Goal: Task Accomplishment & Management: Manage account settings

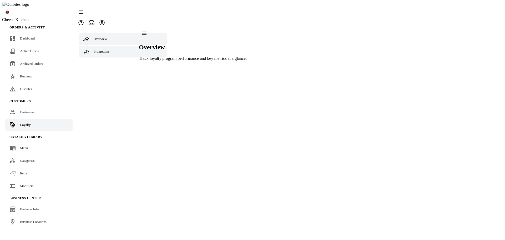
click at [113, 46] on link "Promotions" at bounding box center [123, 52] width 88 height 12
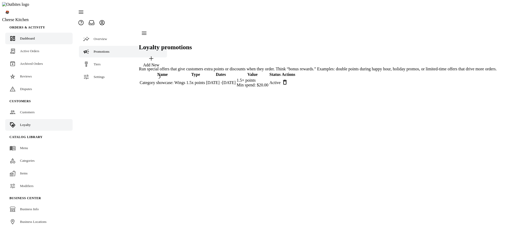
click at [28, 36] on span "Dashboard" at bounding box center [27, 38] width 15 height 4
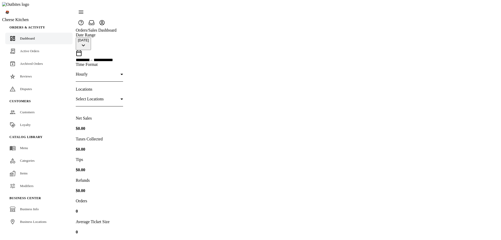
click at [23, 123] on span "Loyalty" at bounding box center [25, 125] width 11 height 4
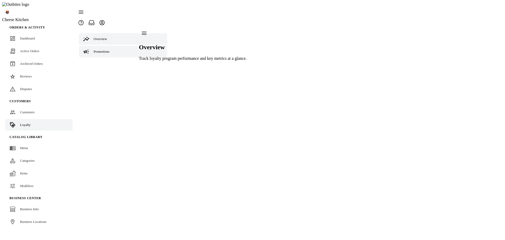
click at [97, 49] on span "Promotions" at bounding box center [102, 51] width 16 height 4
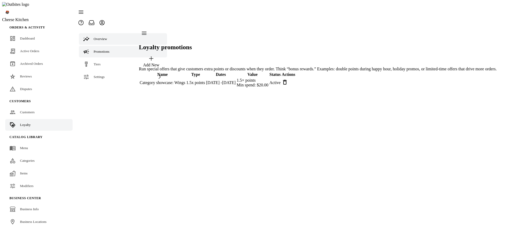
click at [100, 33] on link "Overview" at bounding box center [123, 39] width 88 height 12
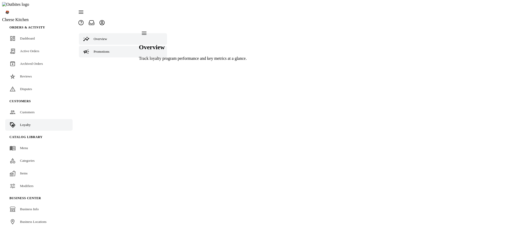
click at [99, 46] on link "Promotions" at bounding box center [123, 52] width 88 height 12
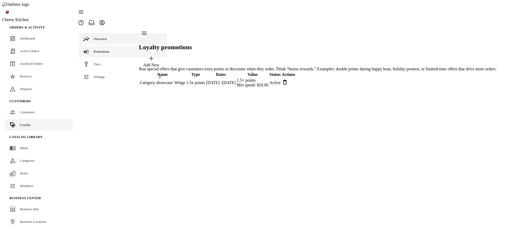
click at [102, 37] on span "Overview" at bounding box center [100, 39] width 13 height 4
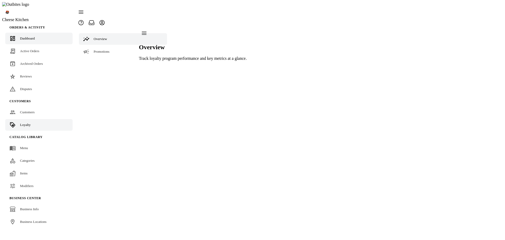
click at [38, 33] on link "Dashboard" at bounding box center [38, 39] width 67 height 12
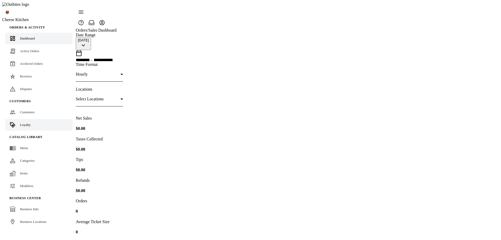
click at [24, 123] on span "Loyalty" at bounding box center [25, 125] width 11 height 4
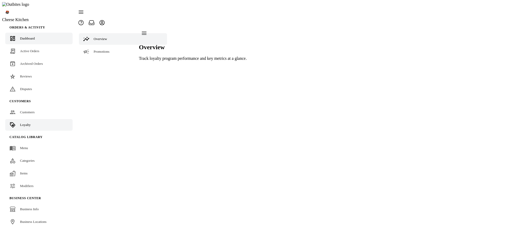
click at [21, 36] on span "Dashboard" at bounding box center [27, 38] width 15 height 4
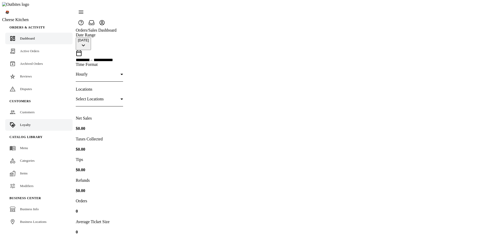
click at [25, 123] on span "Loyalty" at bounding box center [25, 125] width 11 height 4
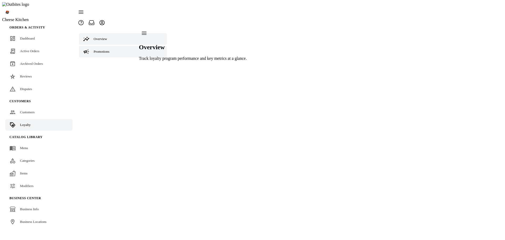
click at [102, 46] on link "Promotions" at bounding box center [123, 52] width 88 height 12
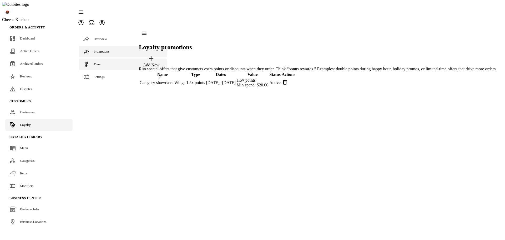
click at [97, 62] on span "Tiers" at bounding box center [97, 64] width 7 height 4
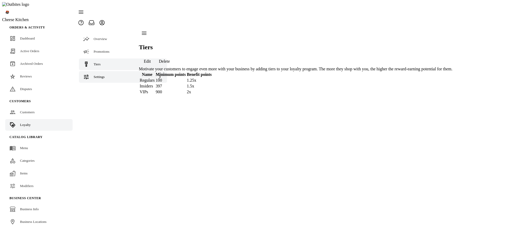
click at [95, 71] on div "Settings" at bounding box center [123, 77] width 88 height 12
click at [96, 87] on icon at bounding box center [97, 90] width 6 height 6
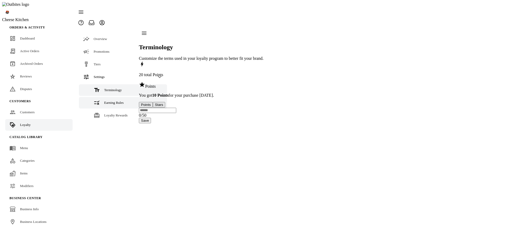
click at [101, 97] on link "Earning Rules" at bounding box center [123, 103] width 88 height 12
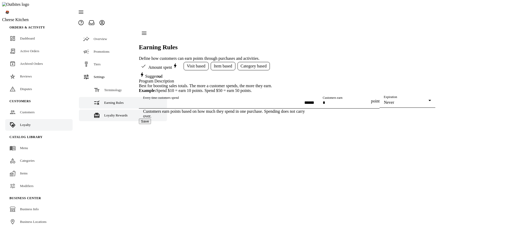
click at [104, 113] on span "Loyalty Rewards" at bounding box center [115, 115] width 23 height 4
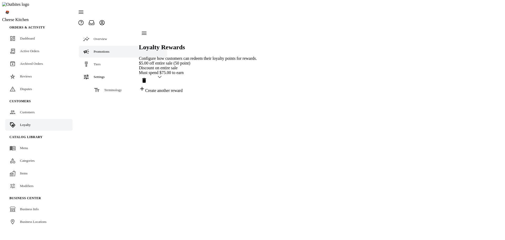
click at [103, 49] on span "Promotions" at bounding box center [102, 51] width 16 height 4
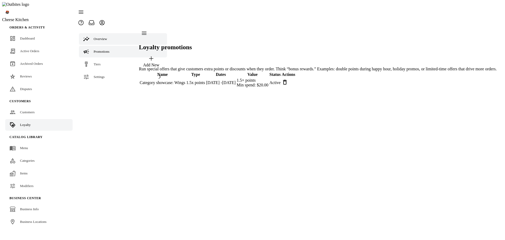
click at [101, 37] on span "Overview" at bounding box center [100, 39] width 13 height 4
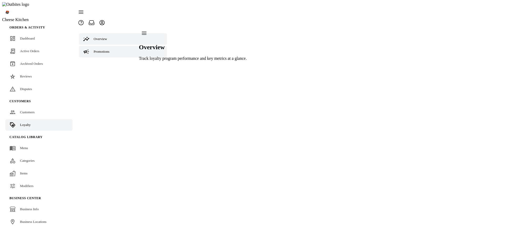
drag, startPoint x: 105, startPoint y: 42, endPoint x: 102, endPoint y: 40, distance: 3.2
click at [104, 49] on span "Promotions" at bounding box center [102, 51] width 16 height 4
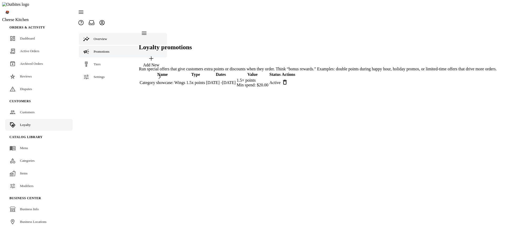
click at [100, 33] on link "Overview" at bounding box center [123, 39] width 88 height 12
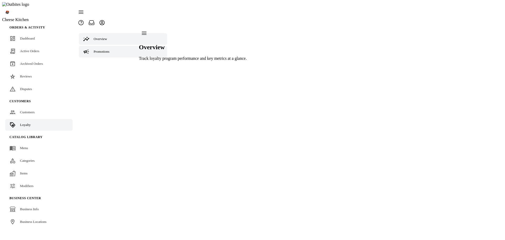
click at [99, 46] on link "Promotions" at bounding box center [123, 52] width 88 height 12
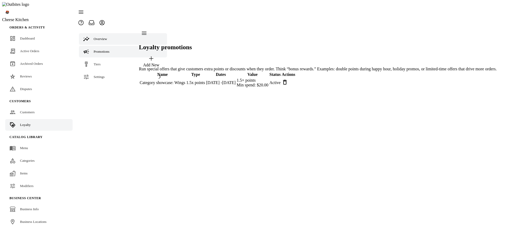
click at [95, 37] on span "Overview" at bounding box center [100, 39] width 13 height 4
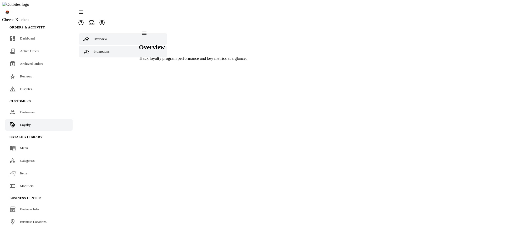
click at [104, 46] on link "Promotions" at bounding box center [123, 52] width 88 height 12
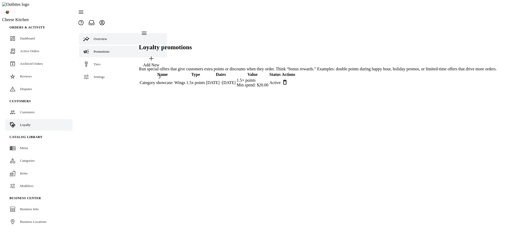
click at [110, 33] on link "Overview" at bounding box center [123, 39] width 88 height 12
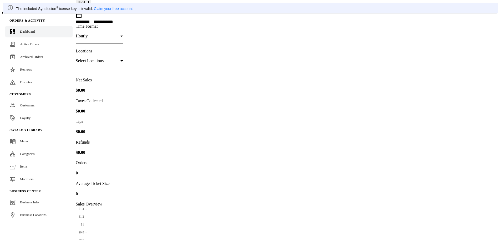
scroll to position [53, 0]
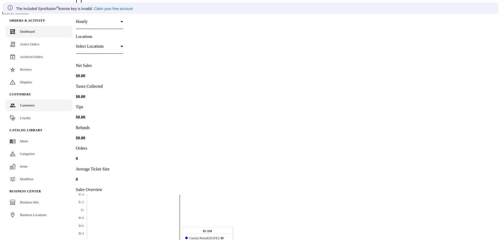
click at [30, 103] on span "Customers" at bounding box center [27, 105] width 15 height 4
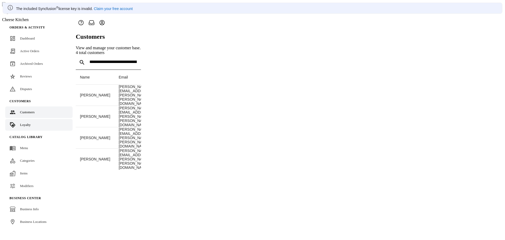
click at [29, 119] on link "Loyalty" at bounding box center [38, 125] width 67 height 12
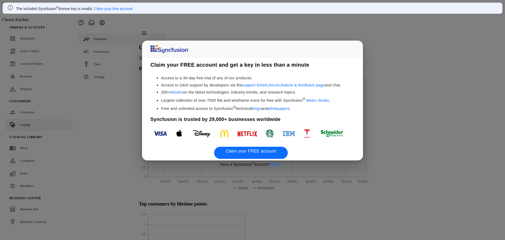
click at [268, 147] on link "Claim your FREE account" at bounding box center [251, 153] width 74 height 12
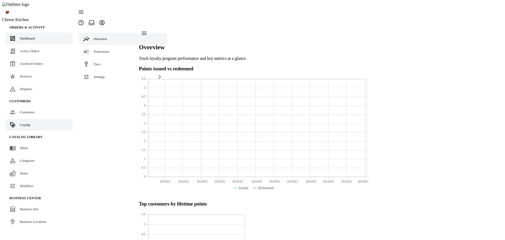
click at [28, 36] on div "Dashboard" at bounding box center [27, 38] width 15 height 5
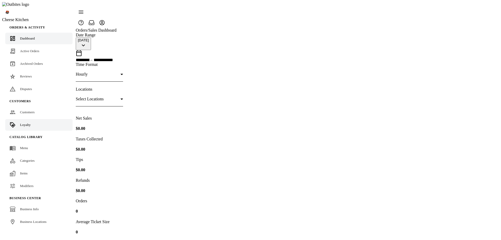
drag, startPoint x: 29, startPoint y: 113, endPoint x: 32, endPoint y: 112, distance: 3.3
click at [29, 122] on div "Loyalty" at bounding box center [25, 124] width 11 height 5
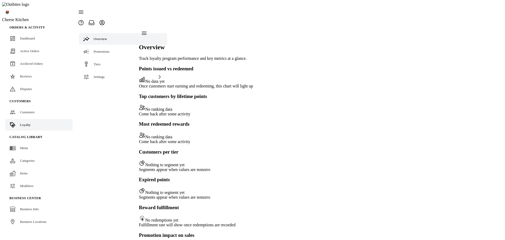
click at [98, 34] on fuse-vertical-navigation-group-item "Overview Promotions Tiers Settings" at bounding box center [123, 56] width 95 height 56
click at [98, 46] on link "Promotions" at bounding box center [123, 52] width 88 height 12
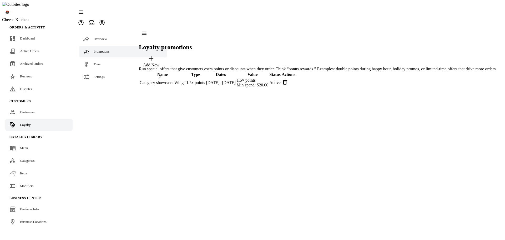
click at [98, 46] on link "Promotions" at bounding box center [123, 52] width 88 height 12
click at [97, 71] on div "Settings" at bounding box center [123, 77] width 88 height 12
click at [95, 37] on span "Overview" at bounding box center [100, 39] width 13 height 4
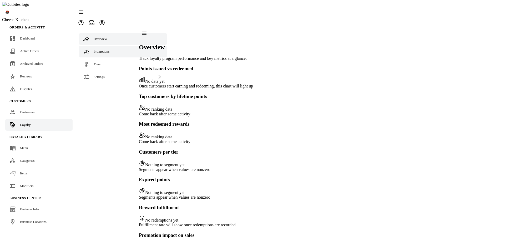
click at [87, 48] on icon at bounding box center [86, 51] width 6 height 6
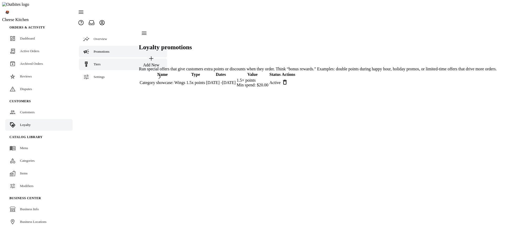
click at [98, 62] on span "Tiers" at bounding box center [97, 64] width 7 height 4
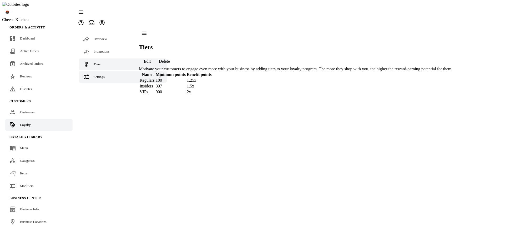
click at [100, 75] on span "Settings" at bounding box center [99, 77] width 11 height 4
click at [101, 49] on div "Promotions" at bounding box center [102, 51] width 16 height 5
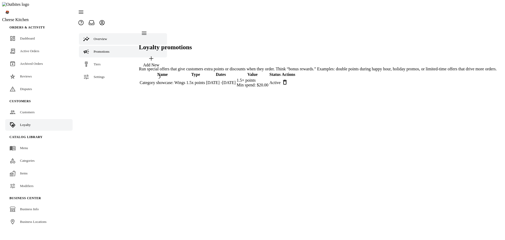
click at [104, 37] on span "Overview" at bounding box center [100, 39] width 13 height 4
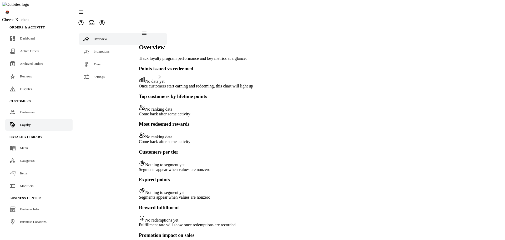
click at [102, 88] on div "Overview Promotions Tiers Settings" at bounding box center [123, 141] width 95 height 227
click at [24, 33] on link "Dashboard" at bounding box center [38, 39] width 67 height 12
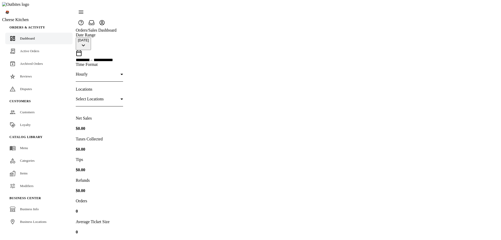
click at [27, 49] on span "Active Orders" at bounding box center [29, 51] width 19 height 4
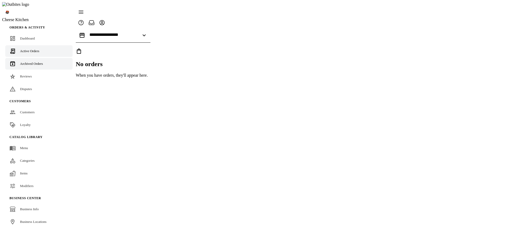
click at [28, 62] on span "Archived Orders" at bounding box center [31, 64] width 23 height 4
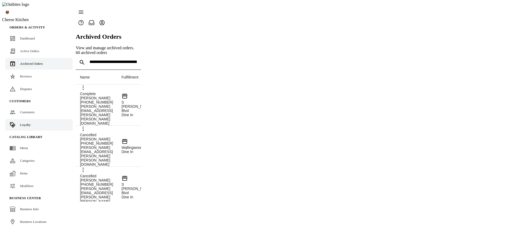
click at [21, 123] on span "Loyalty" at bounding box center [25, 125] width 11 height 4
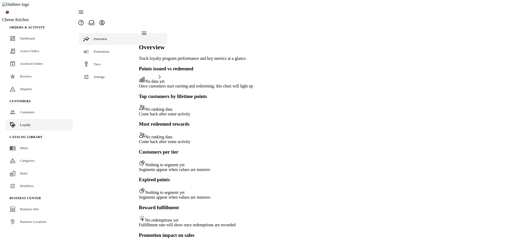
drag, startPoint x: 98, startPoint y: 28, endPoint x: 98, endPoint y: 34, distance: 5.8
click at [98, 37] on span "Overview" at bounding box center [100, 39] width 13 height 4
click at [102, 49] on span "Promotions" at bounding box center [102, 51] width 16 height 4
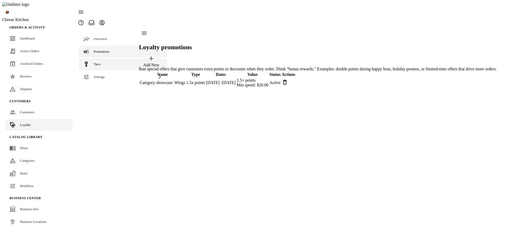
click at [98, 62] on span "Tiers" at bounding box center [97, 64] width 7 height 4
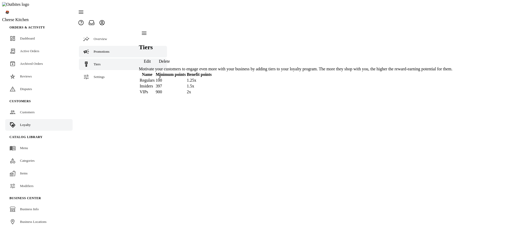
click at [102, 46] on link "Promotions" at bounding box center [123, 52] width 88 height 12
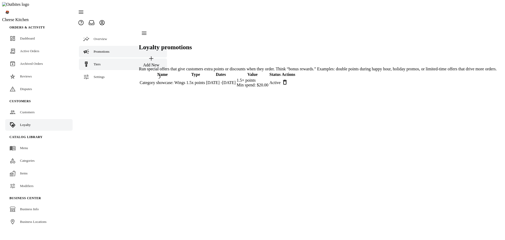
click at [103, 58] on link "Tiers" at bounding box center [123, 64] width 88 height 12
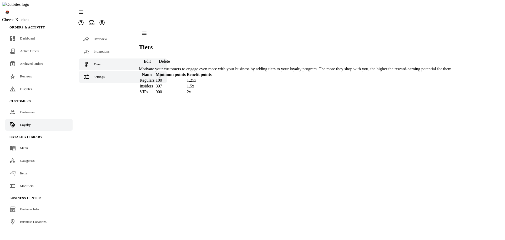
click at [105, 71] on div "Settings" at bounding box center [123, 77] width 88 height 12
click at [104, 88] on span "Terminology" at bounding box center [113, 90] width 18 height 4
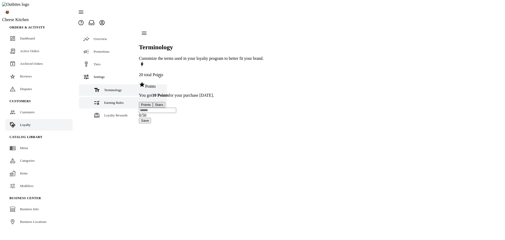
click at [106, 100] on div "Earning Rules" at bounding box center [113, 102] width 19 height 5
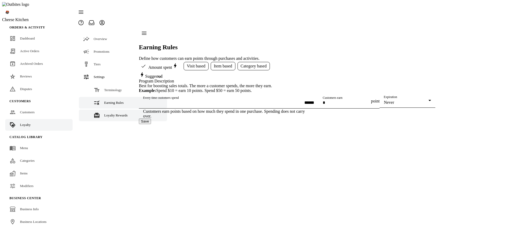
click at [106, 113] on div "Loyalty Rewards" at bounding box center [115, 115] width 23 height 5
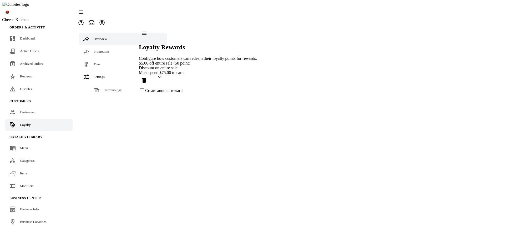
click at [102, 36] on div "Overview" at bounding box center [100, 38] width 13 height 5
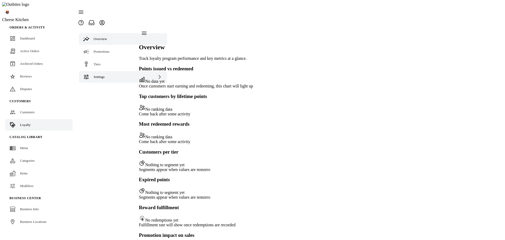
click at [157, 74] on icon at bounding box center [160, 76] width 6 height 5
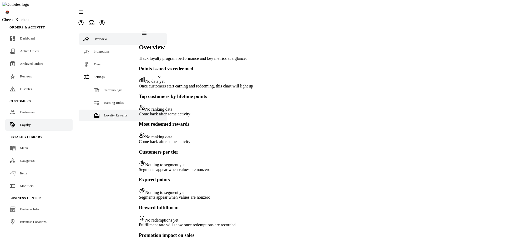
click at [106, 113] on span "Loyalty Rewards" at bounding box center [115, 115] width 23 height 4
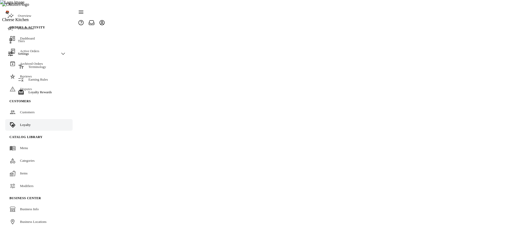
click at [107, 28] on div at bounding box center [92, 28] width 32 height 0
click at [107, 28] on app-loyalty-components "Overview Promotions Tiers Settings Terminology Earning Rules Loyalty Rewards" at bounding box center [92, 28] width 32 height 0
click at [32, 110] on span "Customers" at bounding box center [27, 112] width 15 height 4
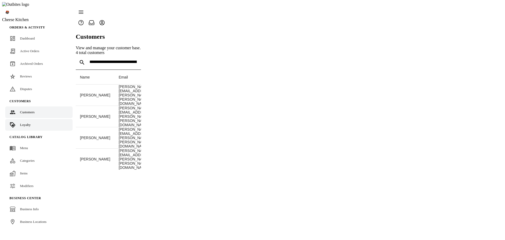
click at [31, 119] on link "Loyalty" at bounding box center [38, 125] width 67 height 12
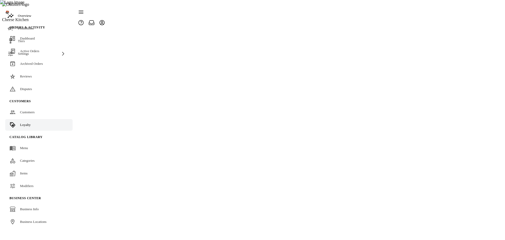
click at [107, 28] on div at bounding box center [92, 28] width 32 height 0
click at [34, 110] on span "Customers" at bounding box center [27, 112] width 15 height 4
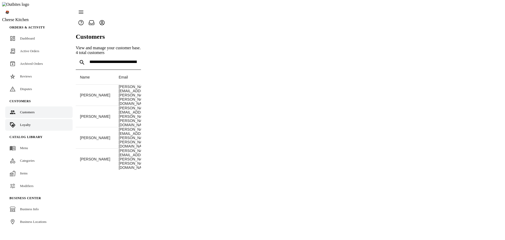
click at [33, 119] on link "Loyalty" at bounding box center [38, 125] width 67 height 12
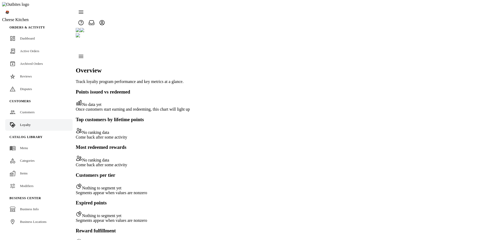
click at [93, 38] on div at bounding box center [84, 44] width 17 height 13
click at [166, 28] on div at bounding box center [250, 120] width 501 height 240
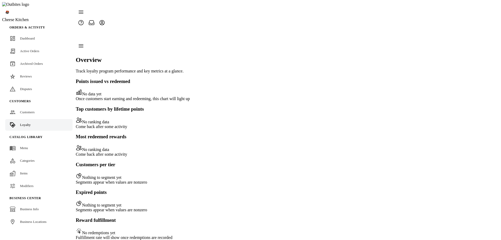
click at [83, 28] on div at bounding box center [84, 34] width 17 height 13
click at [101, 56] on span "Promotions" at bounding box center [101, 55] width 16 height 4
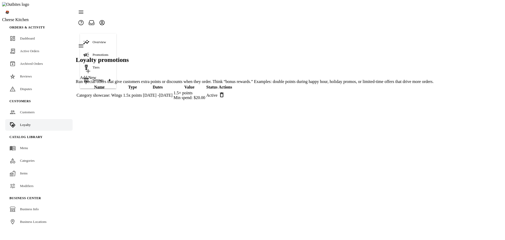
drag, startPoint x: 91, startPoint y: 46, endPoint x: 121, endPoint y: 38, distance: 31.0
click at [91, 46] on div "Overview" at bounding box center [98, 42] width 30 height 13
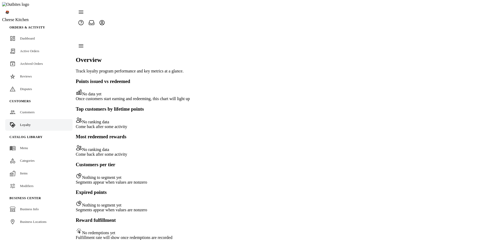
click at [84, 28] on div at bounding box center [84, 34] width 17 height 13
click at [94, 66] on span "Tiers" at bounding box center [96, 67] width 7 height 4
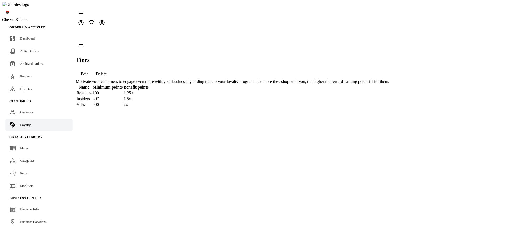
click at [84, 28] on div at bounding box center [84, 34] width 17 height 13
drag, startPoint x: 89, startPoint y: 54, endPoint x: 118, endPoint y: 51, distance: 29.4
click at [89, 54] on icon at bounding box center [86, 55] width 6 height 6
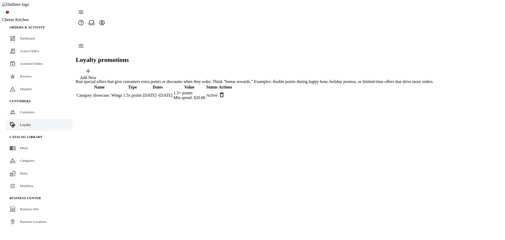
click at [83, 28] on div at bounding box center [84, 34] width 17 height 13
click at [92, 41] on div "Overview" at bounding box center [98, 42] width 30 height 13
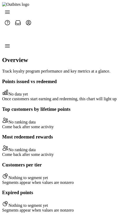
click at [11, 44] on icon at bounding box center [7, 46] width 6 height 6
click at [10, 28] on div at bounding box center [10, 34] width 17 height 13
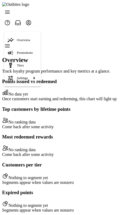
click at [73, 37] on div at bounding box center [64, 107] width 128 height 215
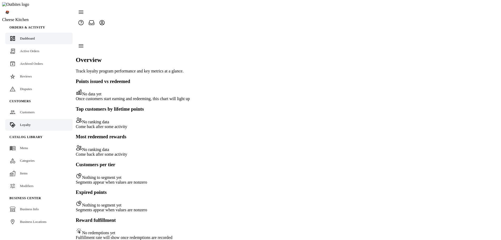
click at [20, 36] on span "Dashboard" at bounding box center [27, 38] width 15 height 4
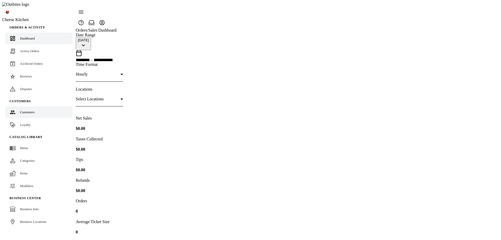
click at [23, 110] on span "Customers" at bounding box center [27, 112] width 15 height 4
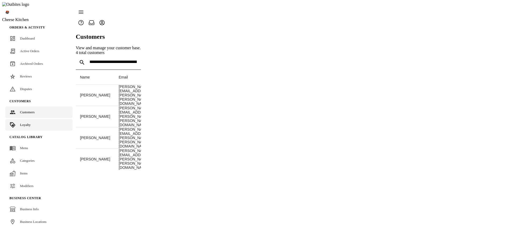
click at [27, 123] on span "Loyalty" at bounding box center [25, 125] width 11 height 4
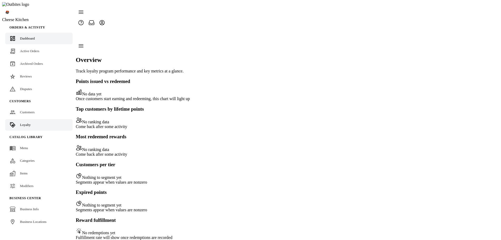
click at [18, 33] on link "Dashboard" at bounding box center [38, 39] width 67 height 12
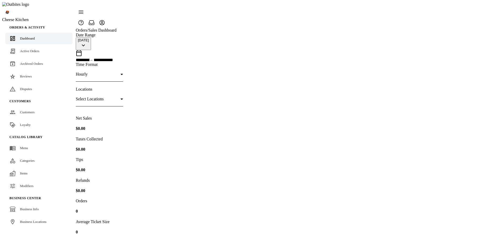
click at [25, 123] on span "Loyalty" at bounding box center [25, 125] width 11 height 4
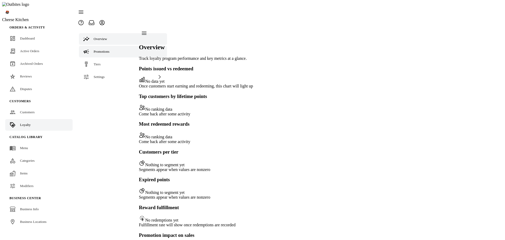
click at [103, 46] on link "Promotions" at bounding box center [123, 52] width 88 height 12
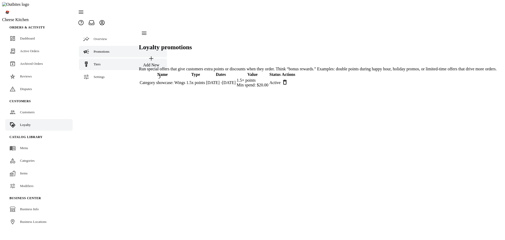
click at [99, 58] on link "Tiers" at bounding box center [123, 64] width 88 height 12
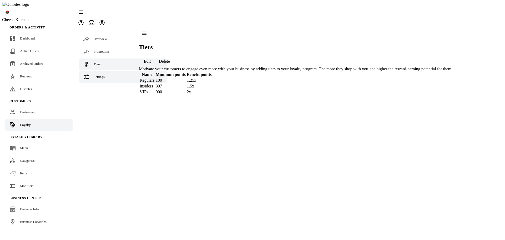
click at [97, 75] on span "Settings" at bounding box center [99, 77] width 11 height 4
click at [100, 84] on link "Terminology" at bounding box center [123, 90] width 88 height 12
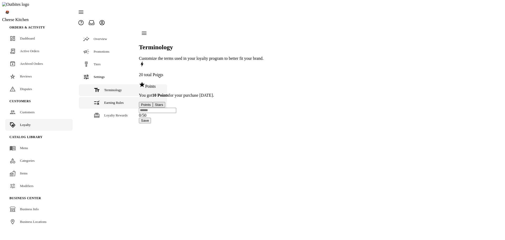
click at [107, 101] on span "Earning Rules" at bounding box center [113, 103] width 19 height 4
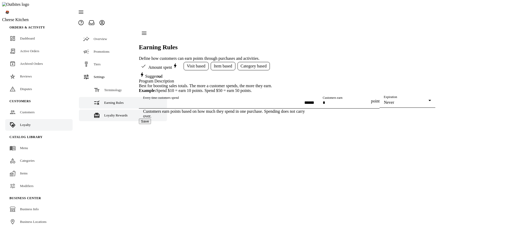
click at [108, 113] on div "Loyalty Rewards" at bounding box center [115, 115] width 23 height 5
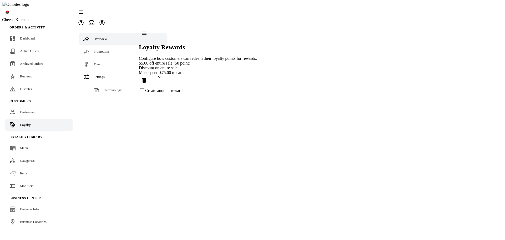
click at [104, 33] on link "Overview" at bounding box center [123, 39] width 88 height 12
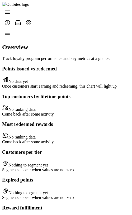
click at [9, 32] on span at bounding box center [7, 33] width 13 height 13
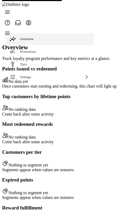
click at [94, 30] on div at bounding box center [59, 141] width 114 height 227
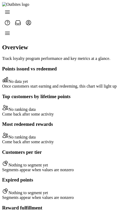
click at [10, 30] on icon at bounding box center [7, 33] width 6 height 6
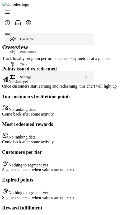
click at [21, 75] on span "Settings" at bounding box center [25, 77] width 11 height 4
click at [39, 71] on div "Settings" at bounding box center [49, 77] width 88 height 12
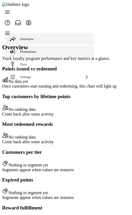
click at [42, 46] on link "Promotions" at bounding box center [49, 52] width 88 height 12
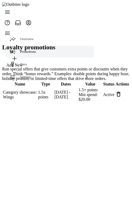
click at [95, 35] on div at bounding box center [65, 65] width 127 height 74
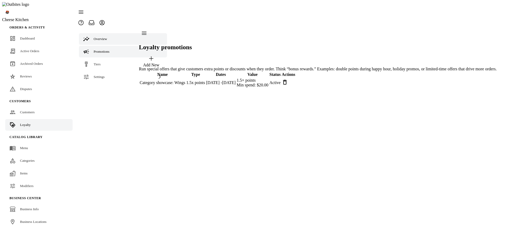
drag, startPoint x: 101, startPoint y: 26, endPoint x: 101, endPoint y: 29, distance: 2.9
click at [100, 37] on span "Overview" at bounding box center [100, 39] width 13 height 4
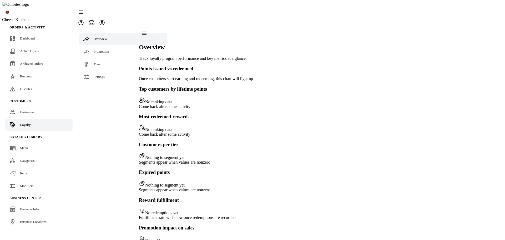
drag, startPoint x: 206, startPoint y: 84, endPoint x: 362, endPoint y: 22, distance: 168.4
click at [253, 28] on div "Overview" at bounding box center [196, 39] width 114 height 23
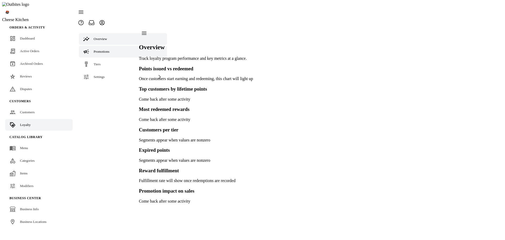
click at [93, 46] on link "Promotions" at bounding box center [123, 52] width 88 height 12
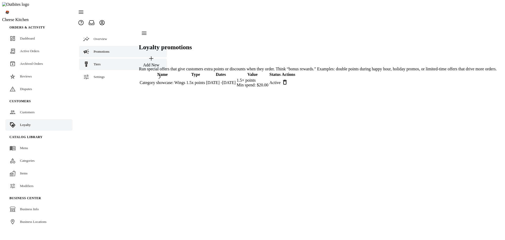
click at [100, 62] on span "Tiers" at bounding box center [97, 64] width 7 height 4
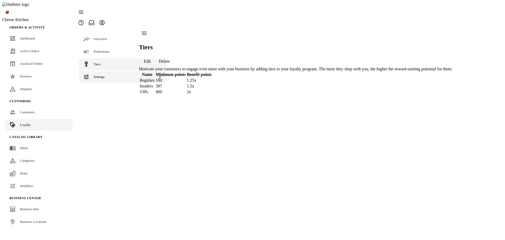
click at [98, 71] on div "Settings" at bounding box center [123, 77] width 88 height 12
click at [99, 84] on link "Terminology" at bounding box center [123, 90] width 88 height 12
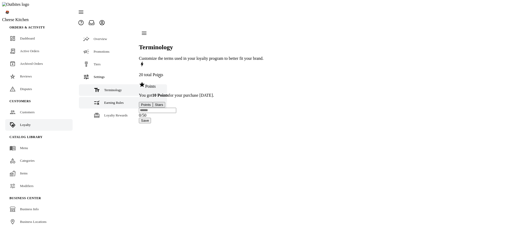
click at [101, 97] on link "Earning Rules" at bounding box center [123, 103] width 88 height 12
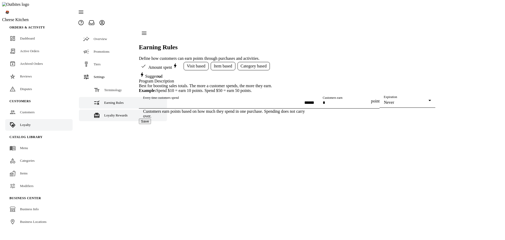
click at [104, 113] on span "Loyalty Rewards" at bounding box center [115, 115] width 23 height 4
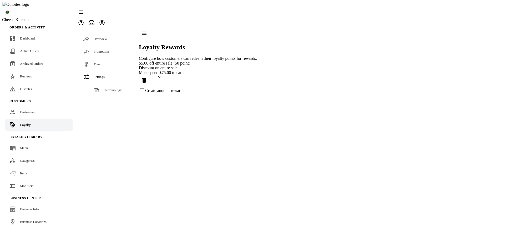
click at [95, 93] on div "Overview Promotions Tiers Settings Terminology Earning Rules Loyalty Rewards" at bounding box center [123, 60] width 95 height 65
click at [177, 66] on div "Discount on entire sale" at bounding box center [198, 68] width 118 height 5
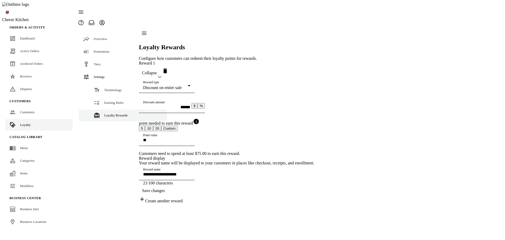
scroll to position [7, 0]
click at [105, 87] on div "Terminology" at bounding box center [113, 89] width 18 height 5
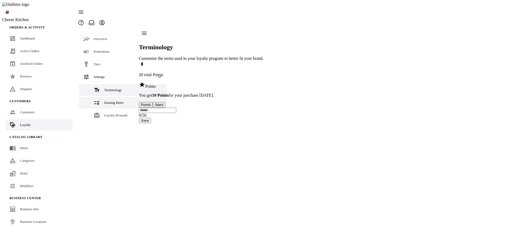
click at [104, 101] on span "Earning Rules" at bounding box center [113, 103] width 19 height 4
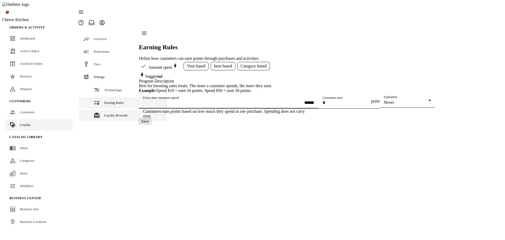
drag, startPoint x: 147, startPoint y: 111, endPoint x: 129, endPoint y: 110, distance: 18.2
click at [132, 110] on mat-drawer-container "Overview Promotions Tiers Settings Terminology Earning Rules Loyalty Rewards Ea…" at bounding box center [256, 76] width 360 height 96
type input "******"
drag, startPoint x: 284, startPoint y: 193, endPoint x: 285, endPoint y: 190, distance: 2.7
click at [151, 124] on button "Save" at bounding box center [145, 121] width 12 height 6
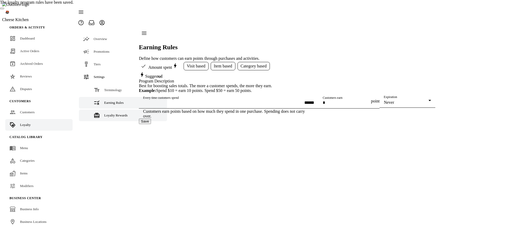
click at [105, 113] on span "Loyalty Rewards" at bounding box center [115, 115] width 23 height 4
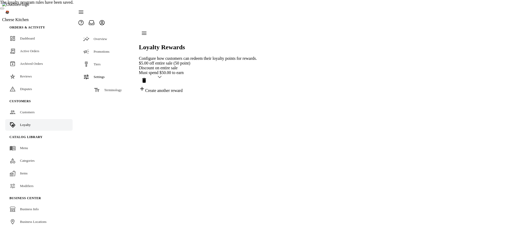
click at [218, 66] on div "Discount on entire sale" at bounding box center [198, 68] width 118 height 5
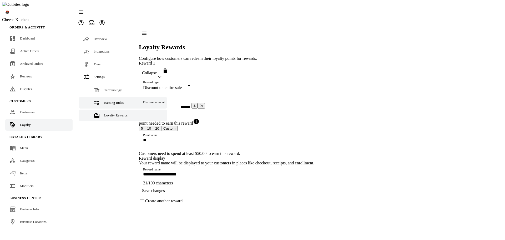
click at [100, 97] on link "Earning Rules" at bounding box center [123, 103] width 88 height 12
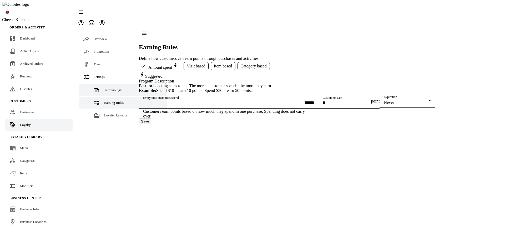
click at [112, 85] on link "Terminology" at bounding box center [123, 90] width 88 height 12
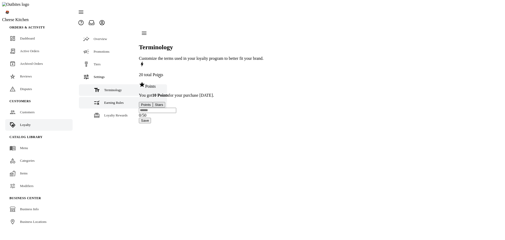
click at [107, 101] on span "Earning Rules" at bounding box center [113, 103] width 19 height 4
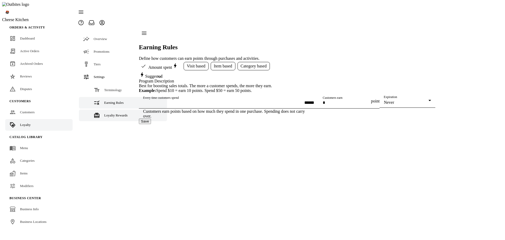
click at [108, 113] on span "Loyalty Rewards" at bounding box center [115, 115] width 23 height 4
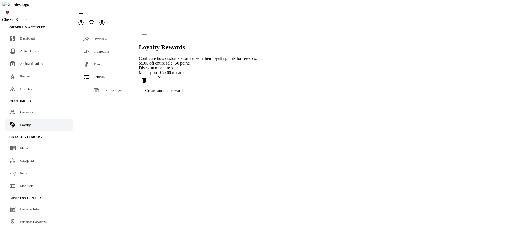
click at [108, 100] on div "Earning Rules" at bounding box center [113, 102] width 19 height 5
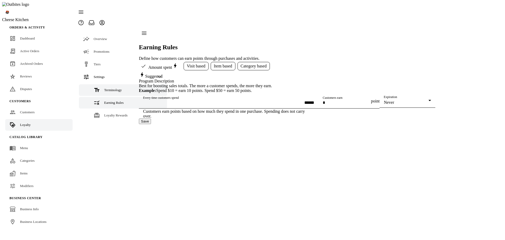
click at [110, 84] on link "Terminology" at bounding box center [123, 90] width 88 height 12
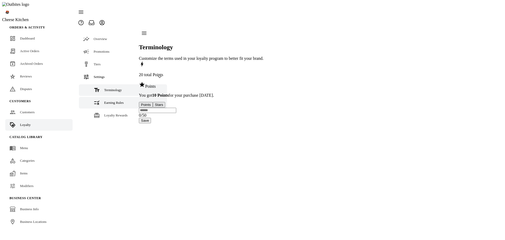
click at [107, 100] on div "Earning Rules" at bounding box center [113, 102] width 19 height 5
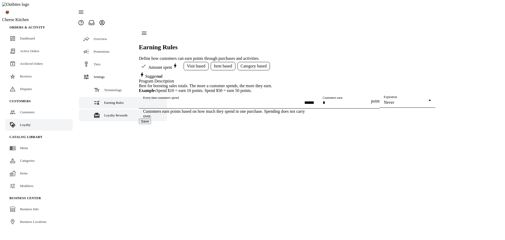
click at [110, 113] on div "Loyalty Rewards" at bounding box center [115, 115] width 23 height 5
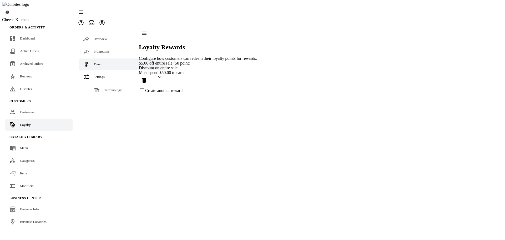
click at [101, 58] on link "Tiers" at bounding box center [123, 64] width 88 height 12
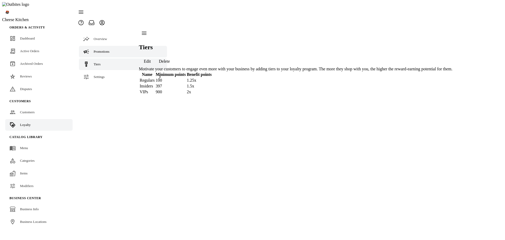
click at [103, 49] on span "Promotions" at bounding box center [102, 51] width 16 height 4
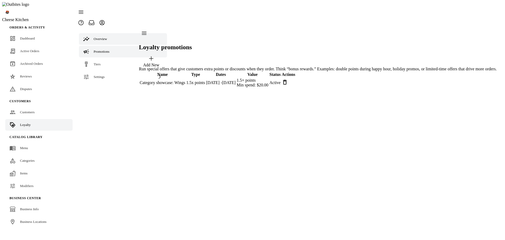
click at [105, 33] on link "Overview" at bounding box center [123, 39] width 88 height 12
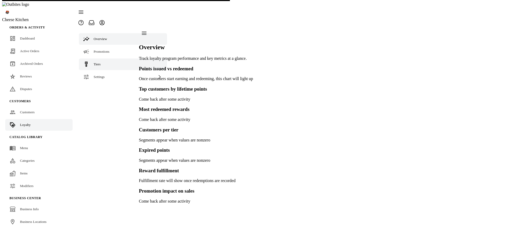
click at [103, 58] on link "Tiers" at bounding box center [123, 64] width 88 height 12
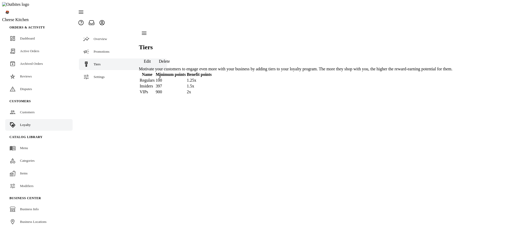
click at [434, 95] on div "Tiers Edit Delete Motivate your customers to engage even more with your busines…" at bounding box center [296, 61] width 314 height 67
drag, startPoint x: 107, startPoint y: 67, endPoint x: 108, endPoint y: 71, distance: 3.2
click at [107, 71] on div "Settings" at bounding box center [123, 77] width 88 height 12
click at [108, 87] on div "Terminology" at bounding box center [113, 89] width 18 height 5
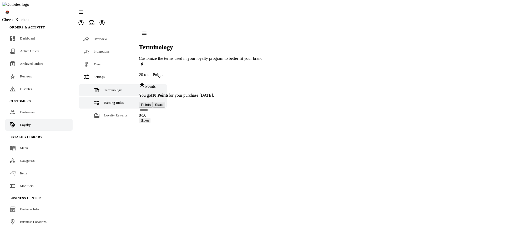
click at [109, 101] on span "Earning Rules" at bounding box center [113, 103] width 19 height 4
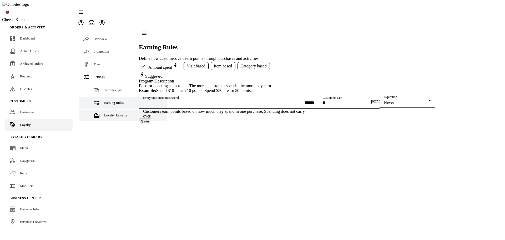
click at [107, 113] on span "Loyalty Rewards" at bounding box center [115, 115] width 23 height 4
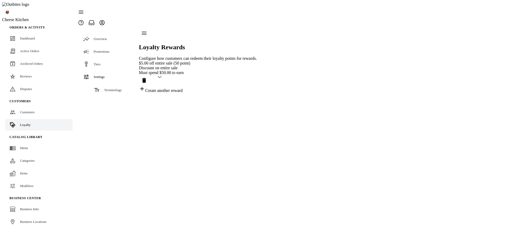
click at [105, 101] on span "Earning Rules" at bounding box center [113, 103] width 19 height 4
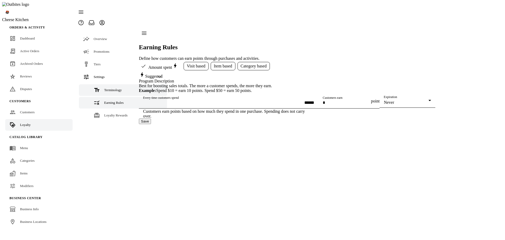
click at [104, 88] on span "Terminology" at bounding box center [113, 90] width 18 height 4
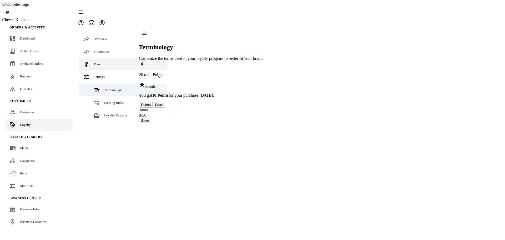
click at [97, 62] on span "Tiers" at bounding box center [97, 64] width 7 height 4
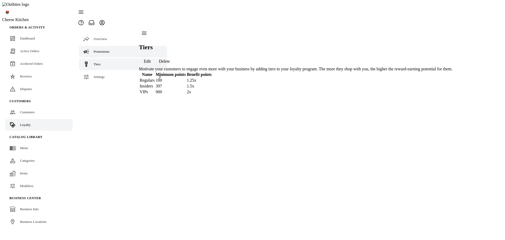
click at [100, 46] on link "Promotions" at bounding box center [123, 52] width 88 height 12
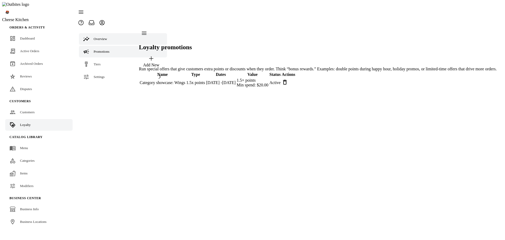
click at [101, 37] on span "Overview" at bounding box center [100, 39] width 13 height 4
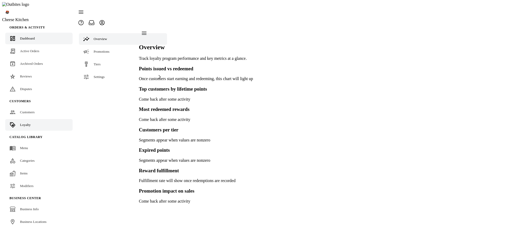
click at [31, 36] on span "Dashboard" at bounding box center [27, 38] width 15 height 4
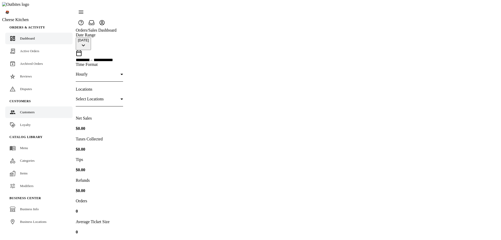
click at [31, 110] on span "Customers" at bounding box center [27, 112] width 15 height 4
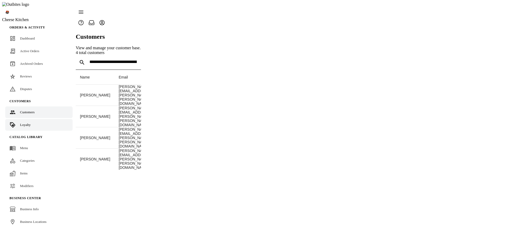
click at [28, 122] on div "Loyalty" at bounding box center [25, 124] width 11 height 5
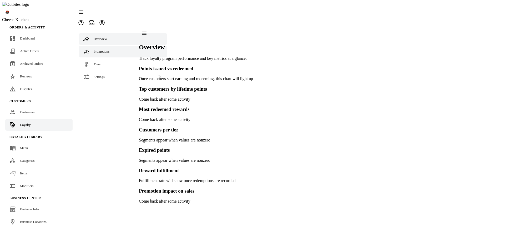
click at [93, 46] on link "Promotions" at bounding box center [123, 52] width 88 height 12
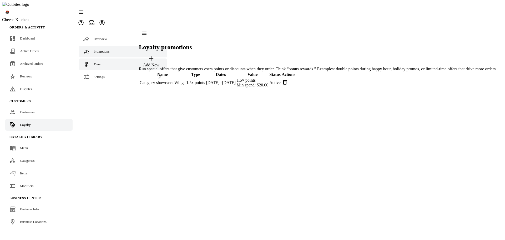
click at [94, 62] on span "Tiers" at bounding box center [97, 64] width 7 height 4
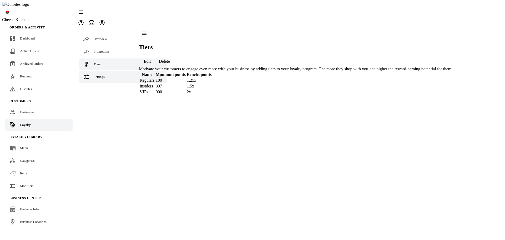
click at [100, 71] on div "Settings" at bounding box center [123, 77] width 88 height 12
click at [104, 88] on span "Terminology" at bounding box center [113, 90] width 18 height 4
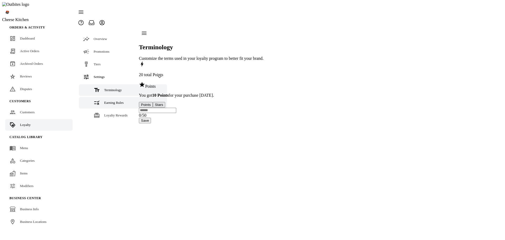
click at [105, 101] on span "Earning Rules" at bounding box center [113, 103] width 19 height 4
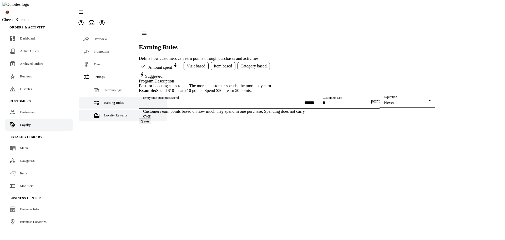
click at [106, 113] on div "Loyalty Rewards" at bounding box center [115, 115] width 23 height 5
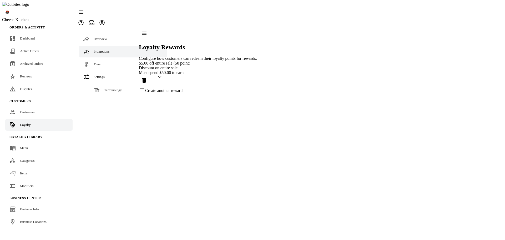
click at [100, 49] on span "Promotions" at bounding box center [102, 51] width 16 height 4
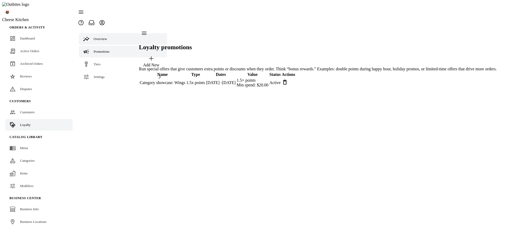
click at [102, 33] on link "Overview" at bounding box center [123, 39] width 88 height 12
